Goal: Check status: Check status

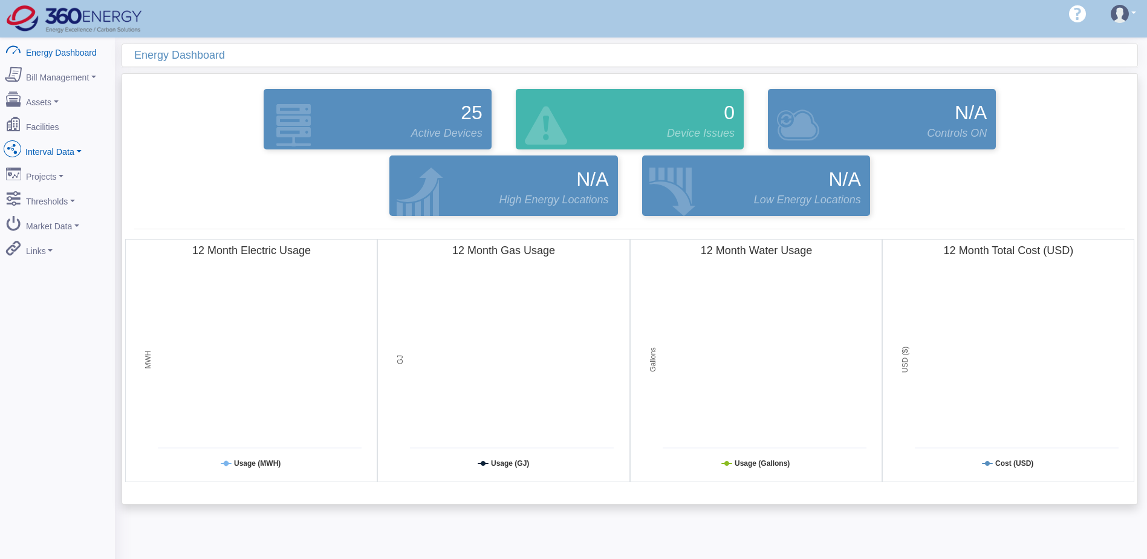
click at [59, 141] on link "Interval Data" at bounding box center [57, 149] width 117 height 25
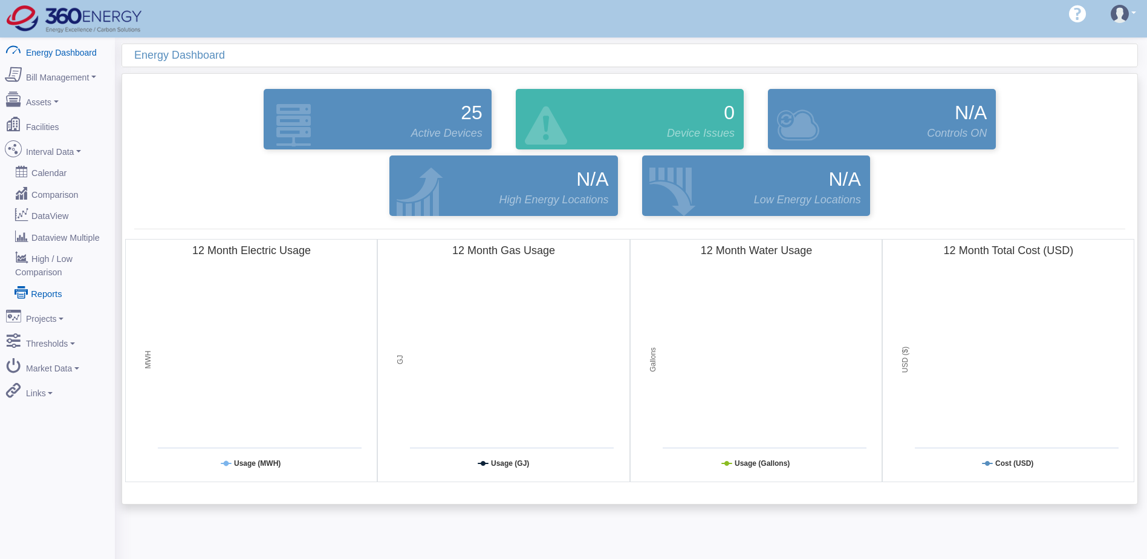
click at [48, 282] on link "Reports" at bounding box center [57, 293] width 117 height 22
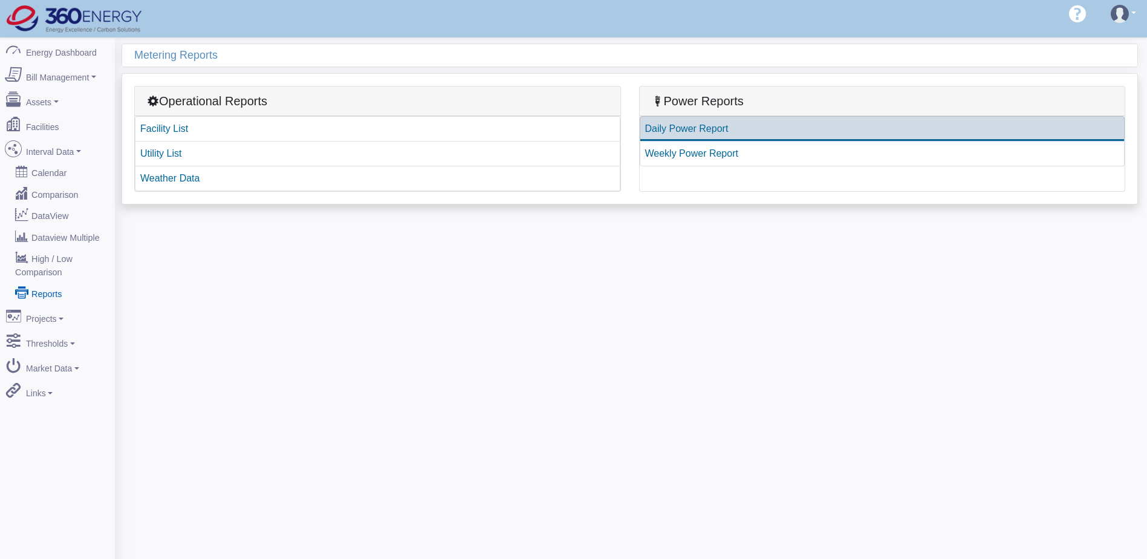
click at [696, 134] on link "Daily Power Report" at bounding box center [882, 128] width 485 height 25
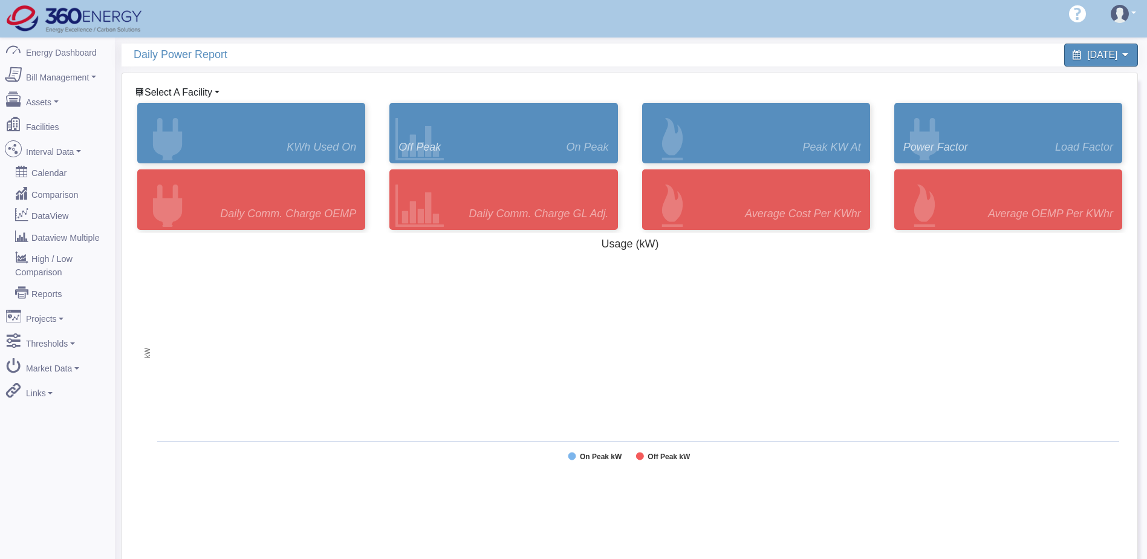
click at [202, 92] on span "Select A Facility" at bounding box center [178, 92] width 68 height 10
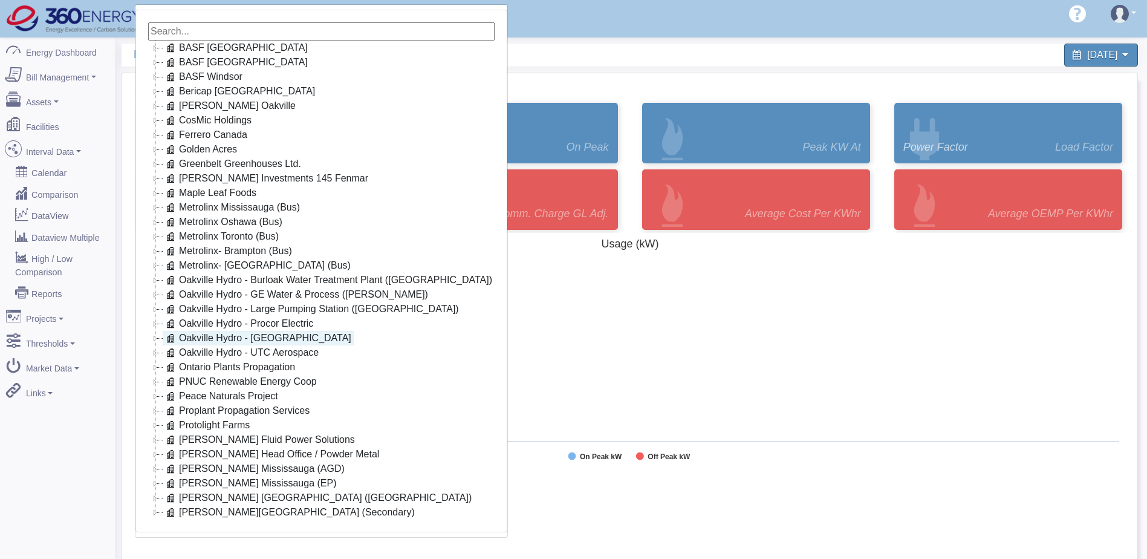
click at [257, 335] on link "Oakville Hydro - [GEOGRAPHIC_DATA]" at bounding box center [258, 338] width 191 height 15
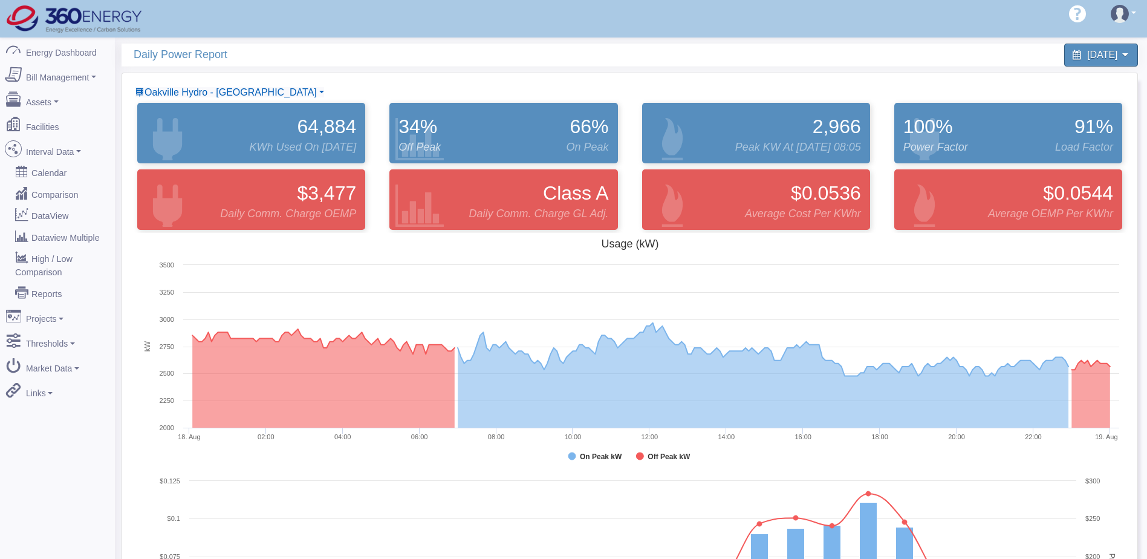
click at [236, 97] on span "Oakville Hydro - [GEOGRAPHIC_DATA]" at bounding box center [230, 92] width 172 height 10
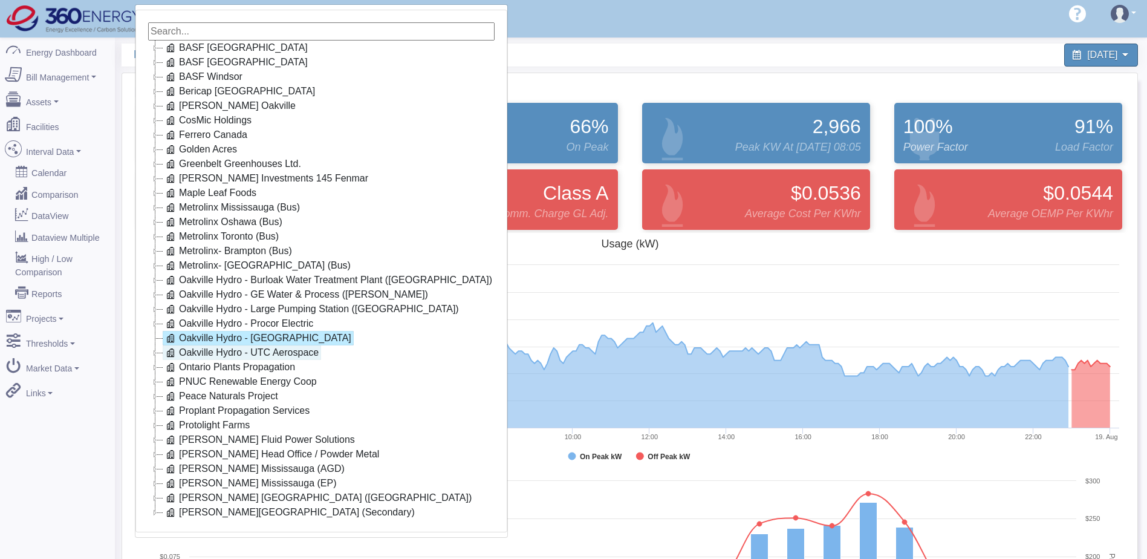
click at [284, 351] on link "Oakville Hydro - UTC Aerospace" at bounding box center [242, 352] width 158 height 15
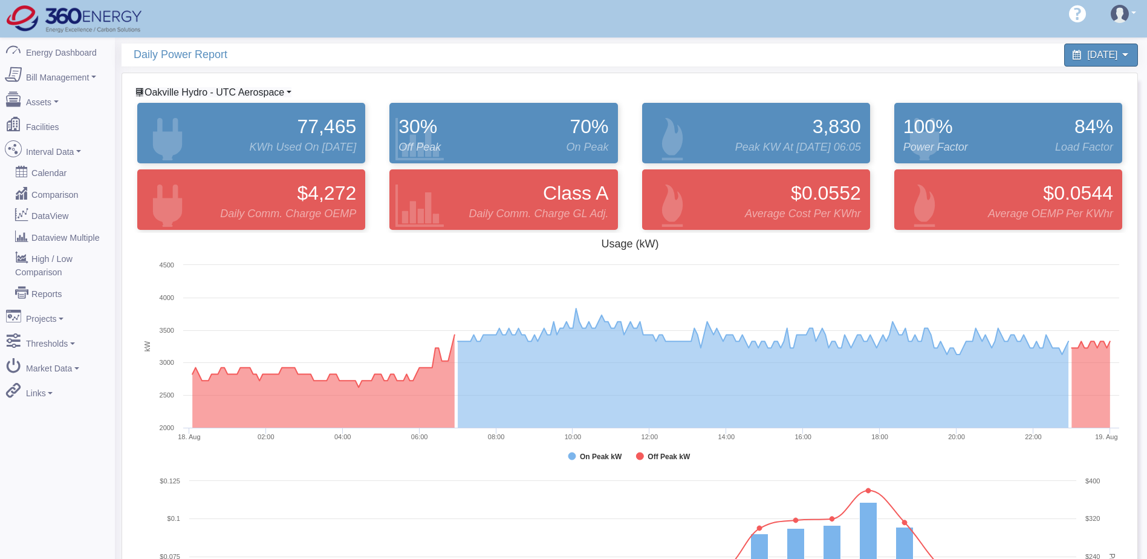
click at [239, 91] on span "Oakville Hydro - UTC Aerospace" at bounding box center [214, 92] width 140 height 10
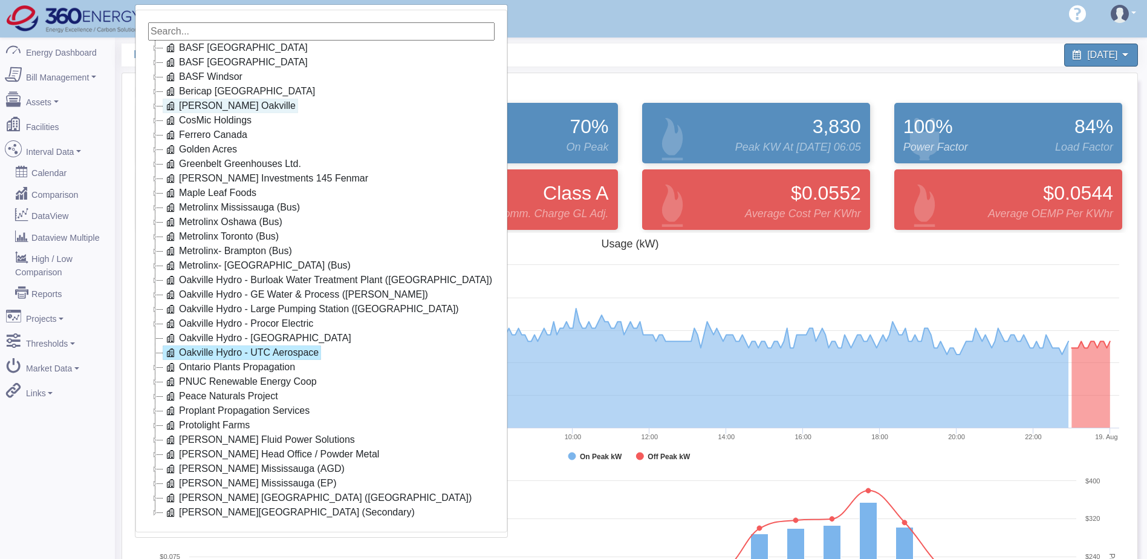
click at [235, 111] on link "[PERSON_NAME] Oakville" at bounding box center [230, 106] width 135 height 15
